Goal: Communication & Community: Answer question/provide support

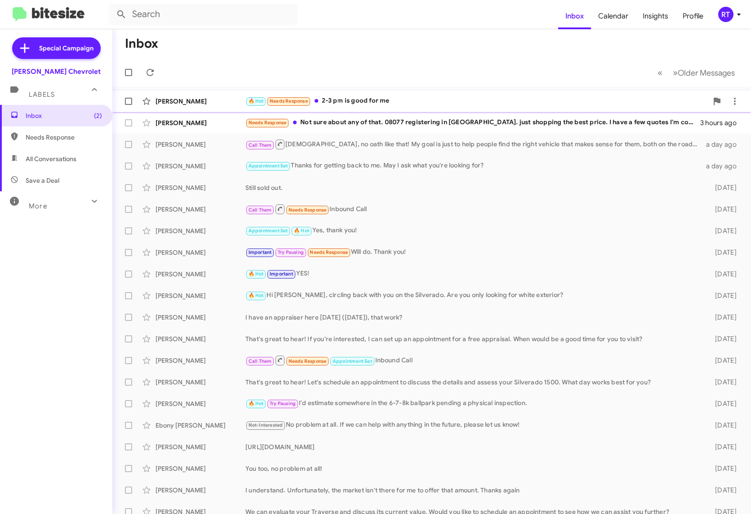
click at [333, 103] on div "🔥 Hot Needs Response 2-3 pm is good for me" at bounding box center [477, 101] width 463 height 10
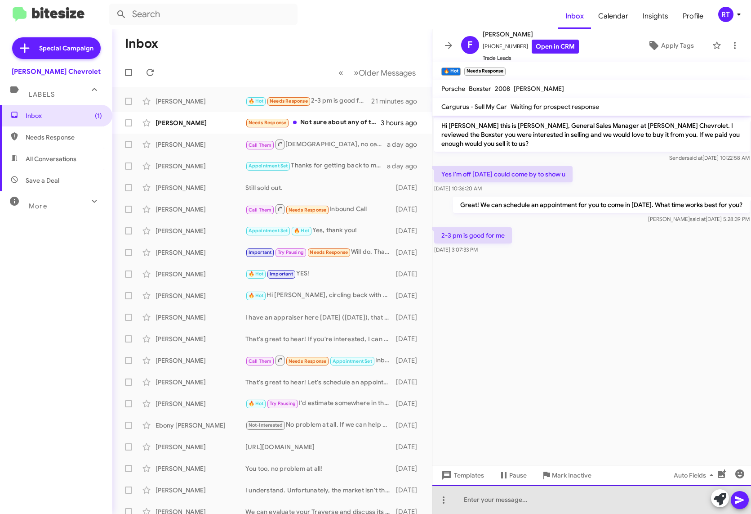
click at [492, 498] on div at bounding box center [592, 499] width 319 height 29
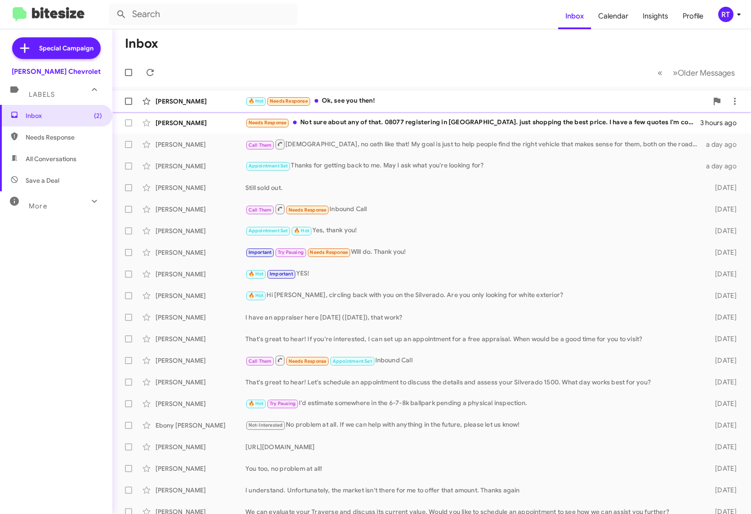
click at [335, 95] on div "Frank Peeko 🔥 Hot Needs Response Ok, see you then! 20 minutes ago" at bounding box center [432, 101] width 625 height 18
